Goal: Navigation & Orientation: Find specific page/section

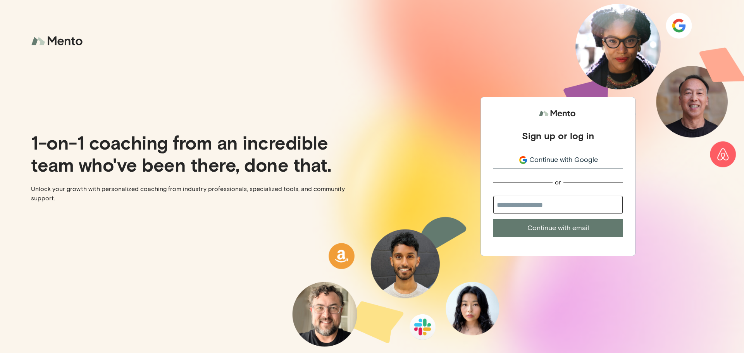
click at [561, 163] on span "Continue with Google" at bounding box center [564, 160] width 69 height 10
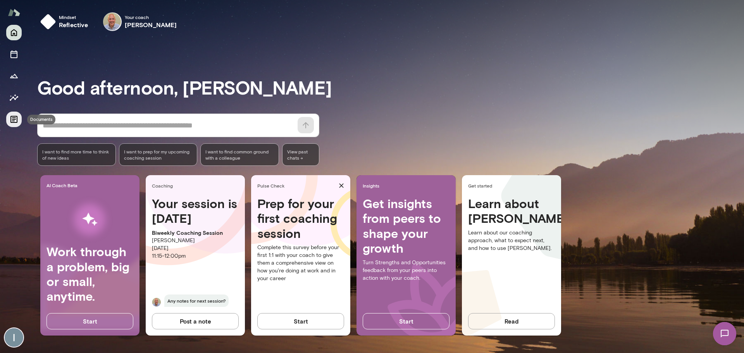
click at [11, 117] on icon "Documents" at bounding box center [13, 119] width 7 height 7
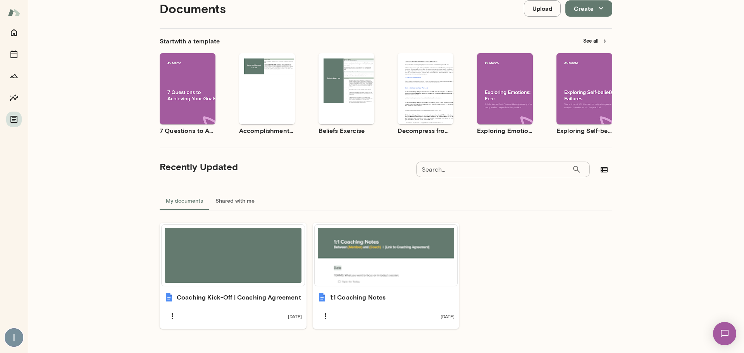
scroll to position [37, 0]
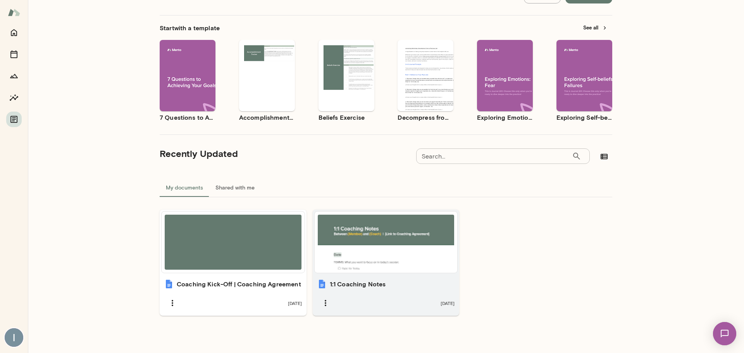
click at [397, 247] on div at bounding box center [386, 242] width 137 height 55
